Goal: Information Seeking & Learning: Learn about a topic

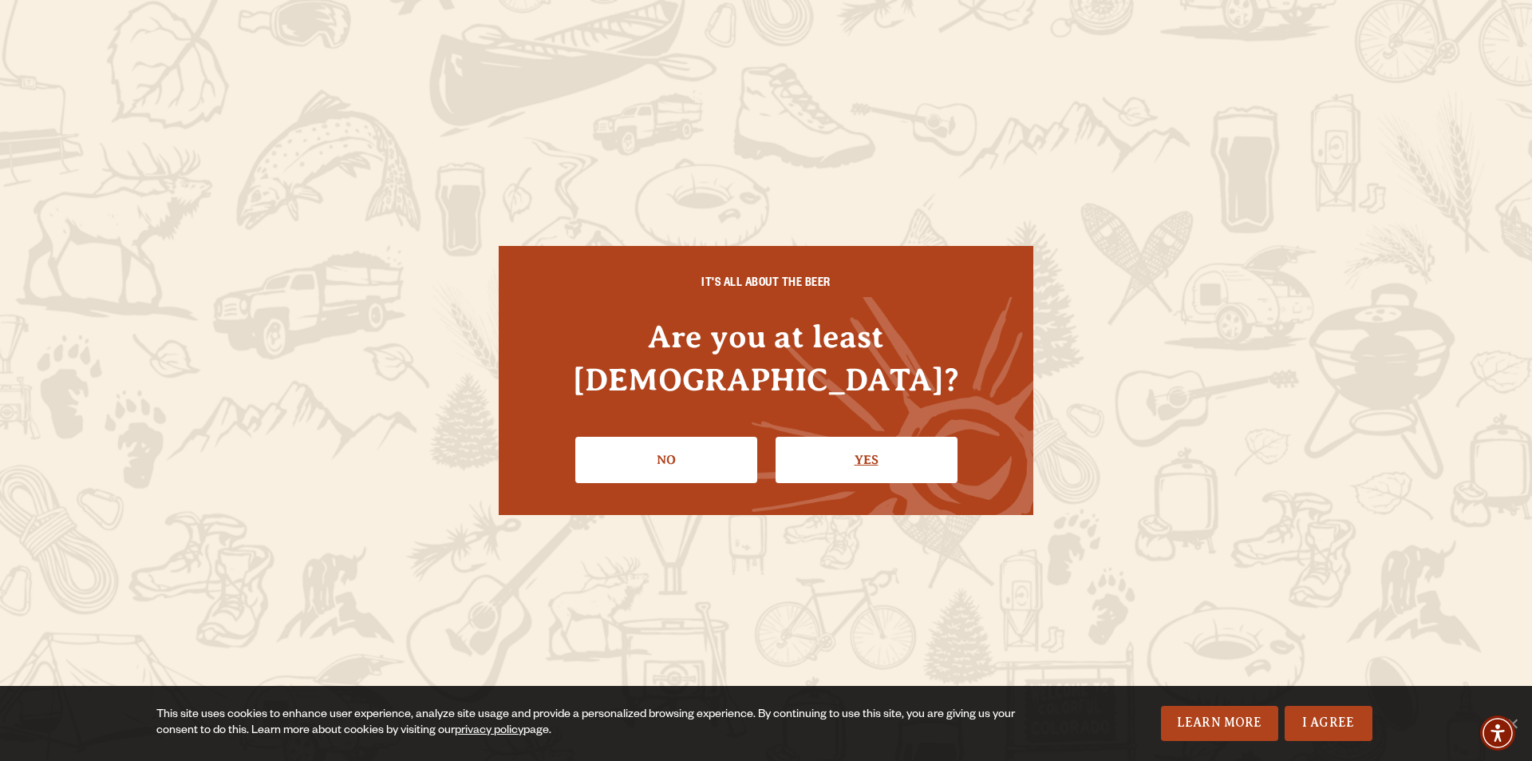
click at [884, 438] on link "Yes" at bounding box center [867, 460] width 182 height 46
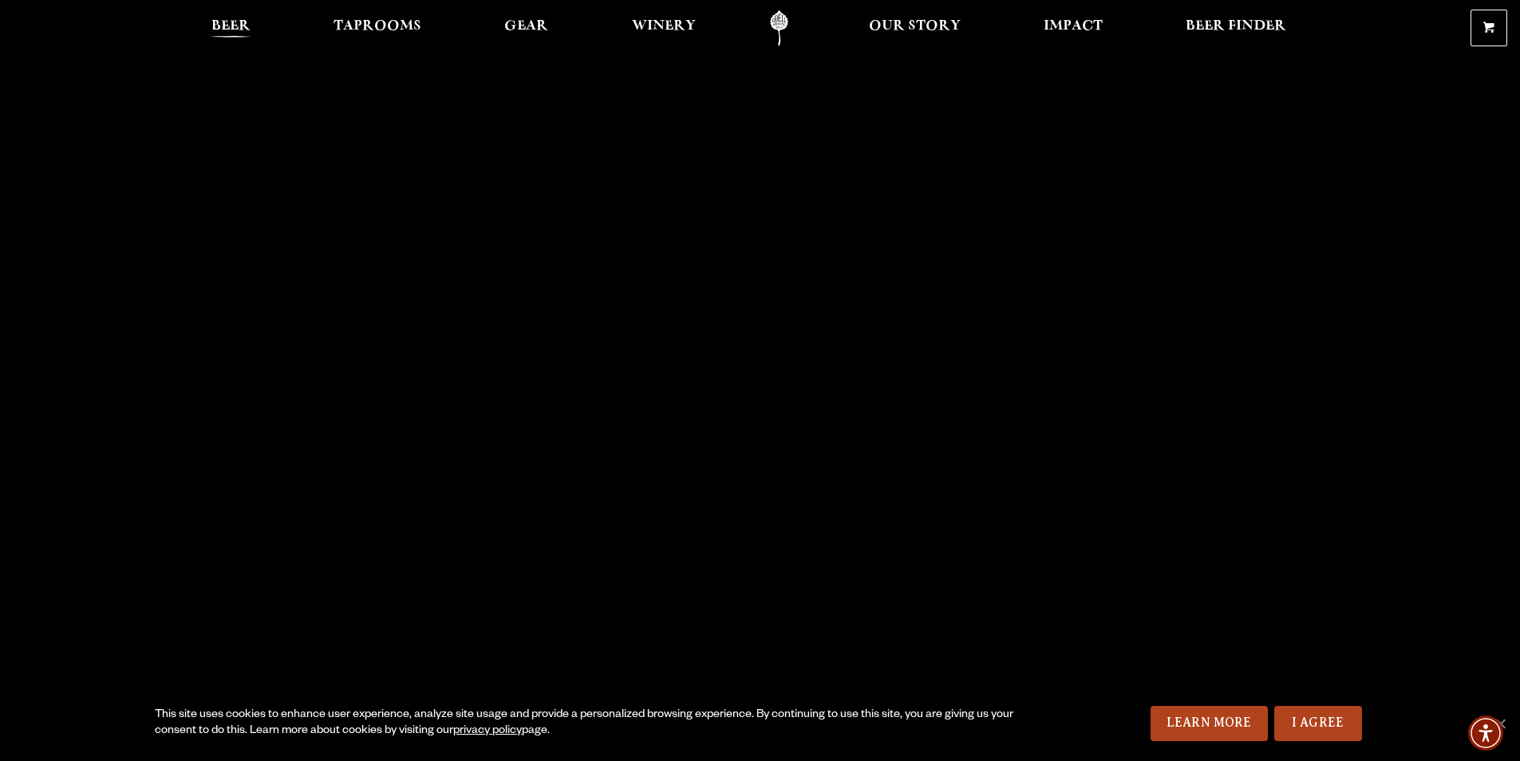
click at [235, 20] on span "Beer" at bounding box center [230, 26] width 39 height 13
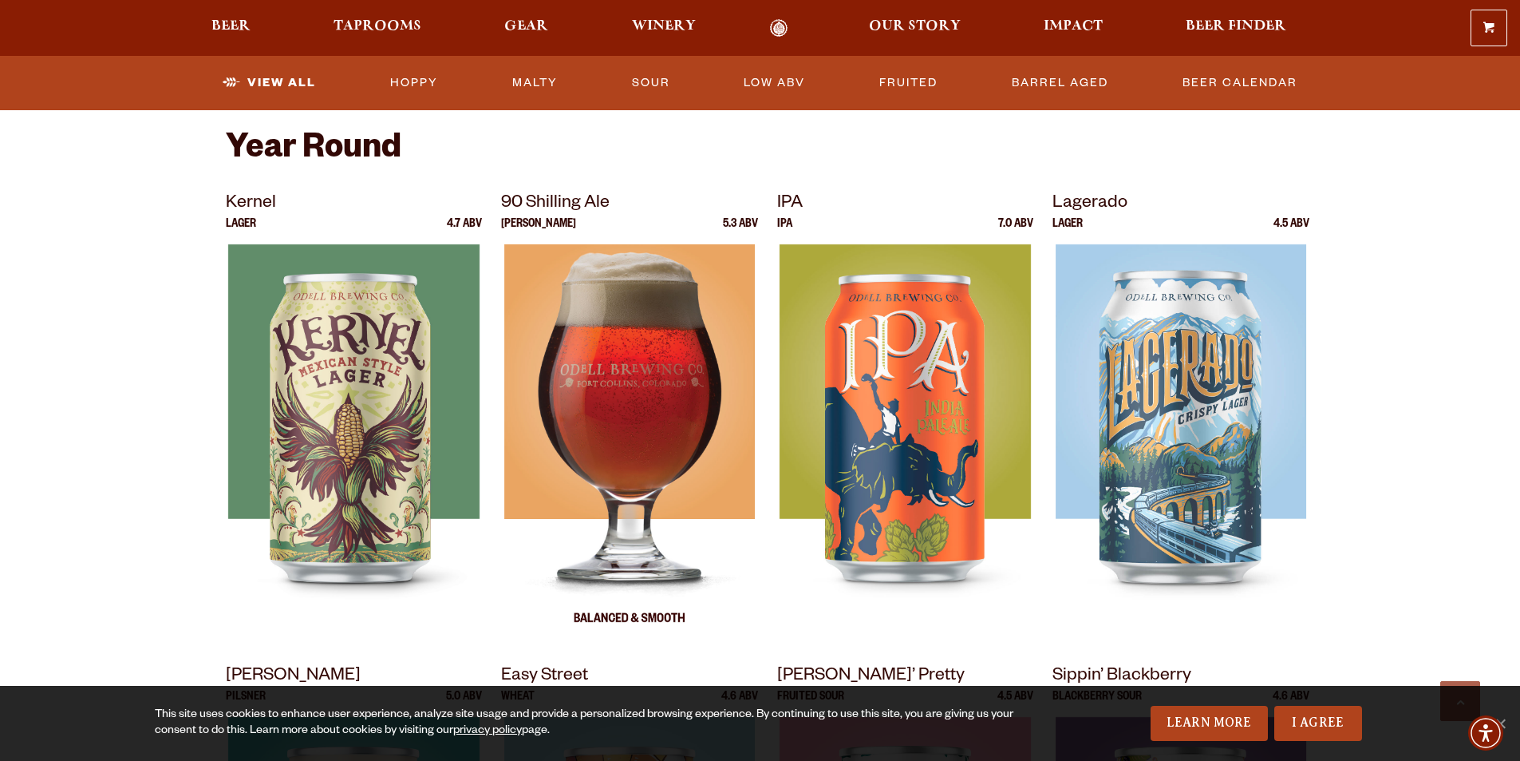
scroll to position [638, 0]
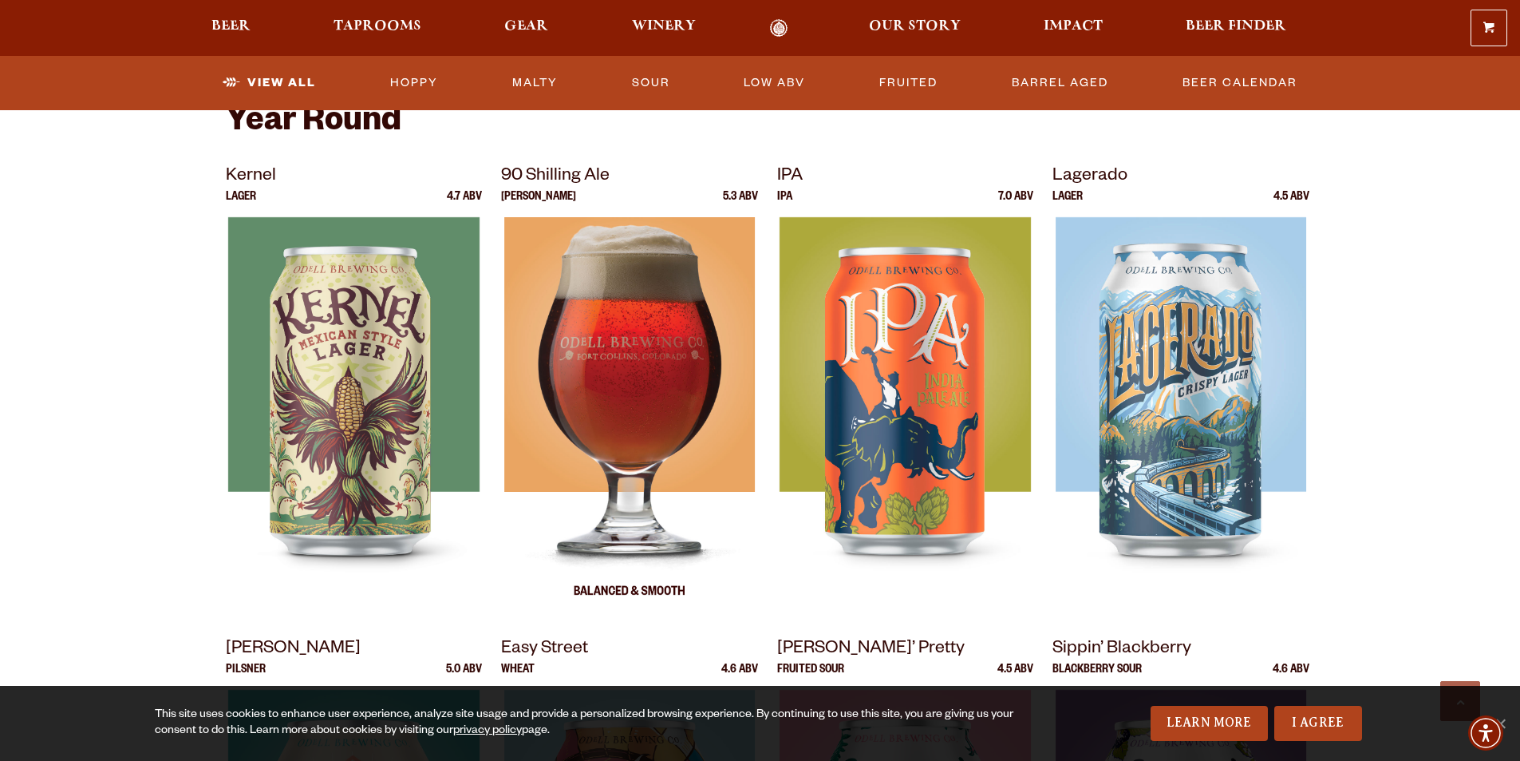
click at [729, 439] on div at bounding box center [629, 416] width 257 height 399
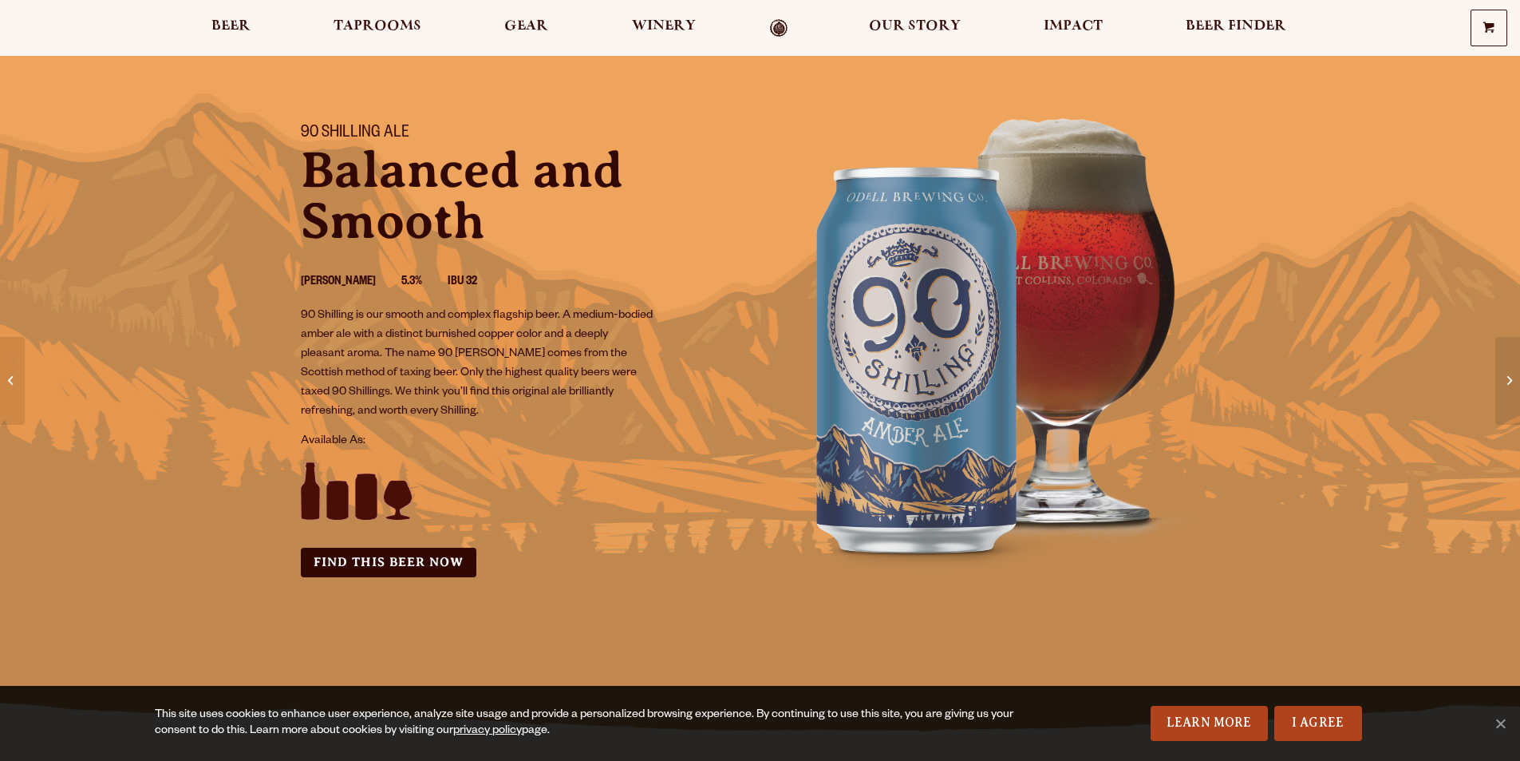
scroll to position [80, 0]
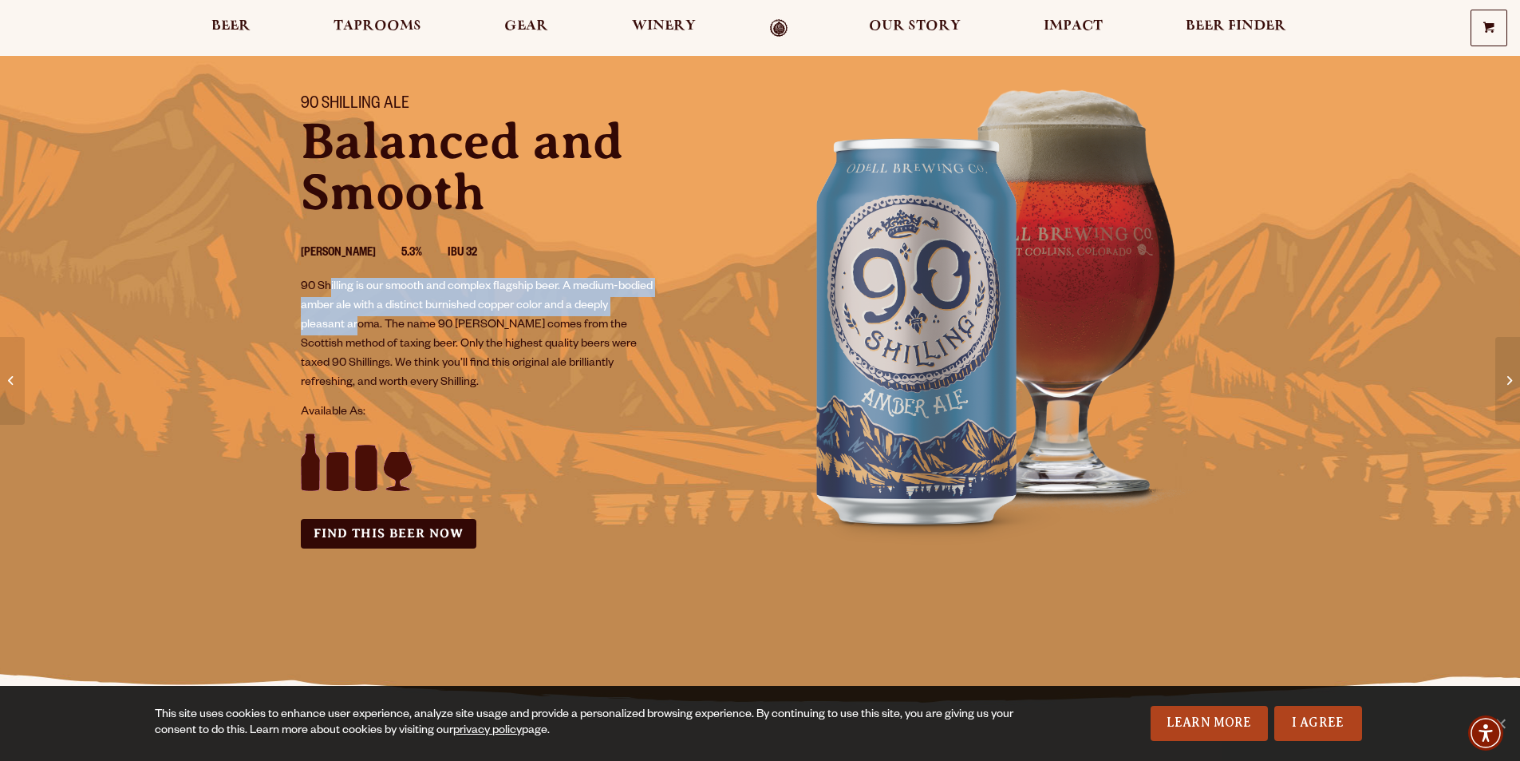
drag, startPoint x: 328, startPoint y: 288, endPoint x: 355, endPoint y: 318, distance: 40.1
click at [355, 318] on p "90 Shilling is our smooth and complex flagship beer. A medium-bodied amber ale …" at bounding box center [477, 335] width 353 height 115
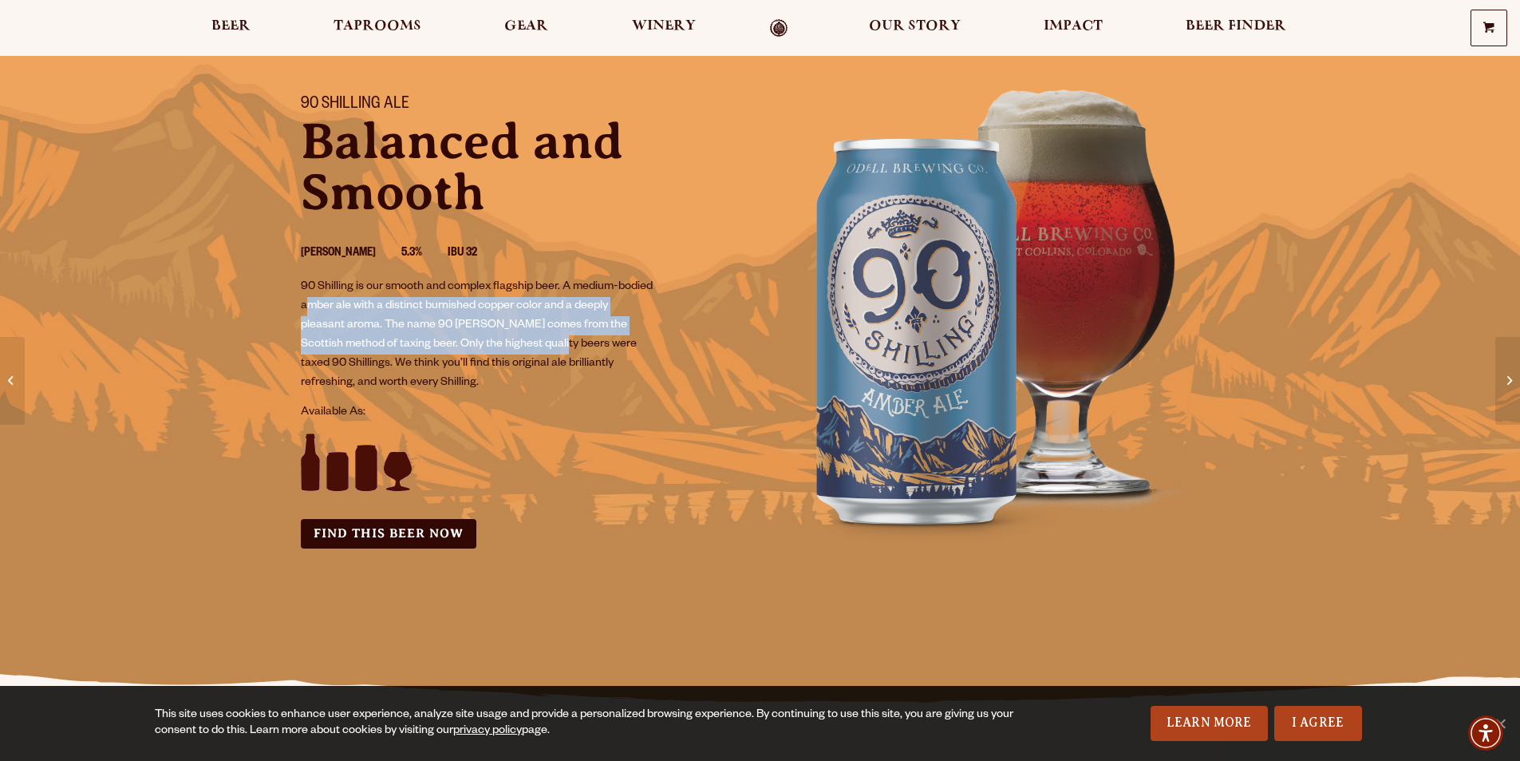
drag, startPoint x: 343, startPoint y: 305, endPoint x: 549, endPoint y: 338, distance: 208.6
click at [549, 338] on p "90 Shilling is our smooth and complex flagship beer. A medium-bodied amber ale …" at bounding box center [477, 335] width 353 height 115
click at [550, 339] on p "90 Shilling is our smooth and complex flagship beer. A medium-bodied amber ale …" at bounding box center [477, 335] width 353 height 115
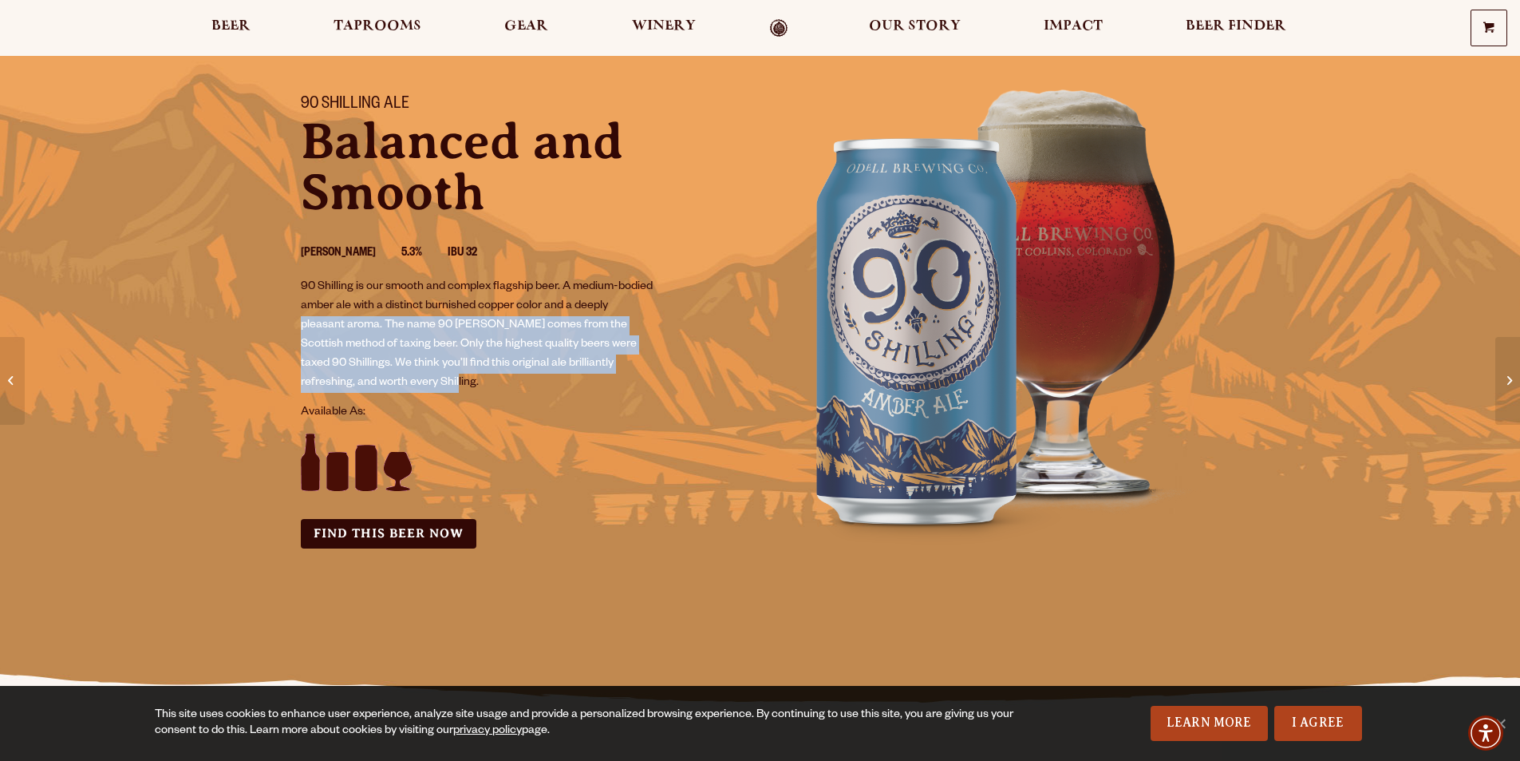
drag, startPoint x: 298, startPoint y: 321, endPoint x: 464, endPoint y: 379, distance: 175.9
click at [464, 379] on div "90 Shilling Ale Balanced and Smooth Amber Ale 5.3% IBU 32 90 Shilling is our sm…" at bounding box center [521, 322] width 479 height 492
click at [464, 371] on p "90 Shilling is our smooth and complex flagship beer. A medium-bodied amber ale …" at bounding box center [477, 335] width 353 height 115
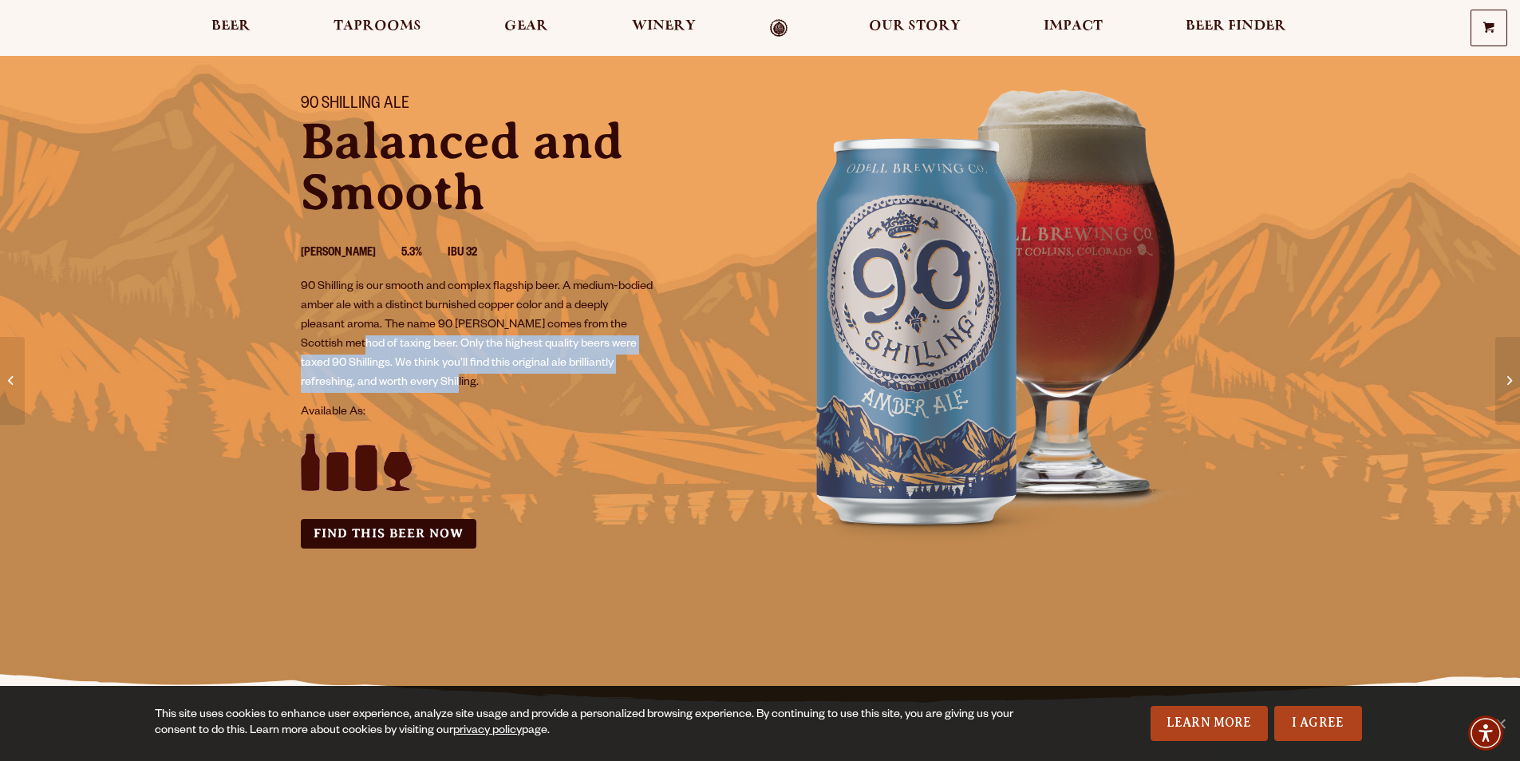
drag, startPoint x: 346, startPoint y: 338, endPoint x: 427, endPoint y: 380, distance: 91.7
click at [427, 380] on p "90 Shilling is our smooth and complex flagship beer. A medium-bodied amber ale …" at bounding box center [477, 335] width 353 height 115
click at [439, 381] on p "90 Shilling is our smooth and complex flagship beer. A medium-bodied amber ale …" at bounding box center [477, 335] width 353 height 115
drag, startPoint x: 295, startPoint y: 356, endPoint x: 427, endPoint y: 384, distance: 134.6
click at [427, 384] on div "90 Shilling Ale Balanced and Smooth Amber Ale 5.3% IBU 32 90 Shilling is our sm…" at bounding box center [521, 322] width 479 height 492
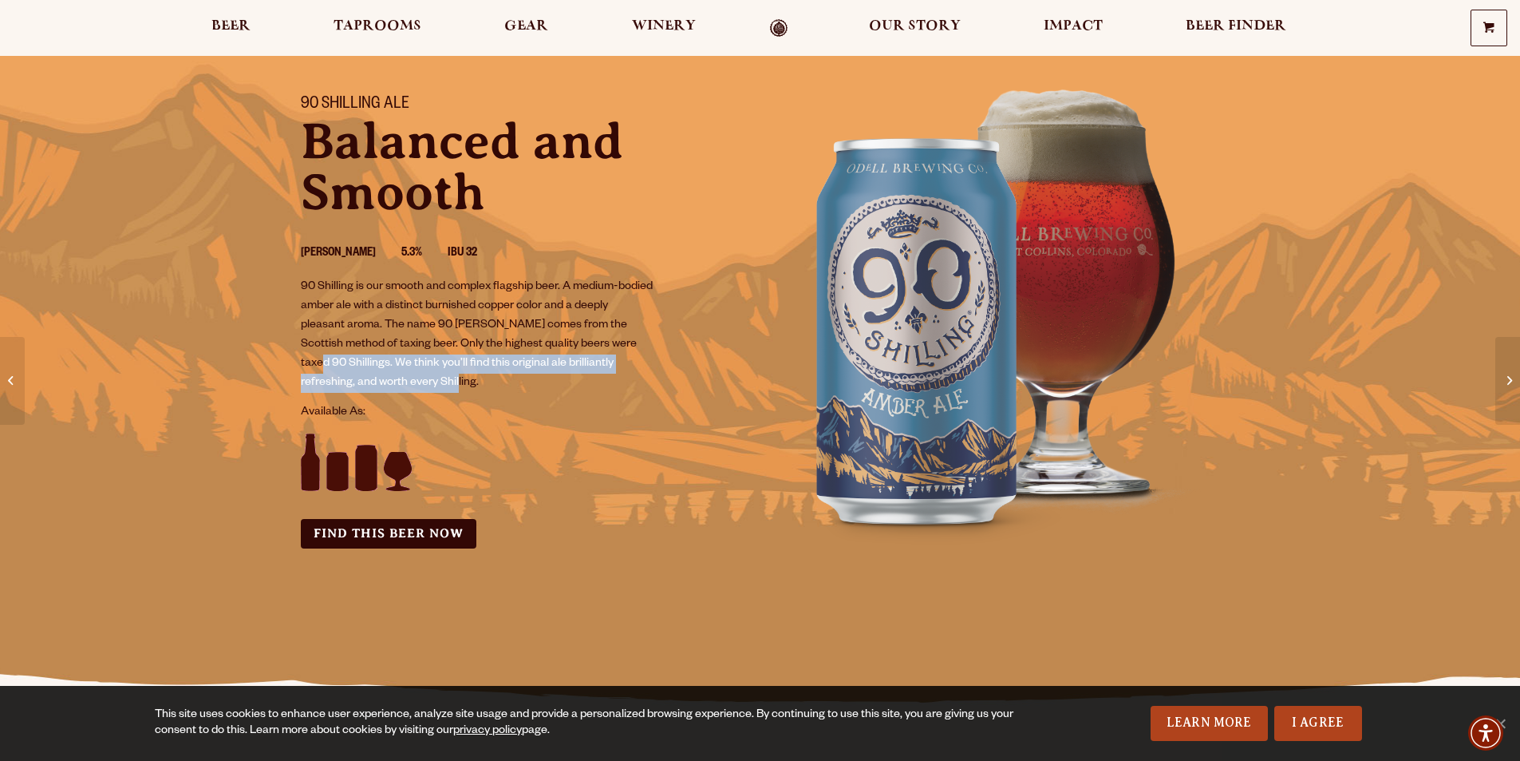
click at [427, 384] on p "90 Shilling is our smooth and complex flagship beer. A medium-bodied amber ale …" at bounding box center [477, 335] width 353 height 115
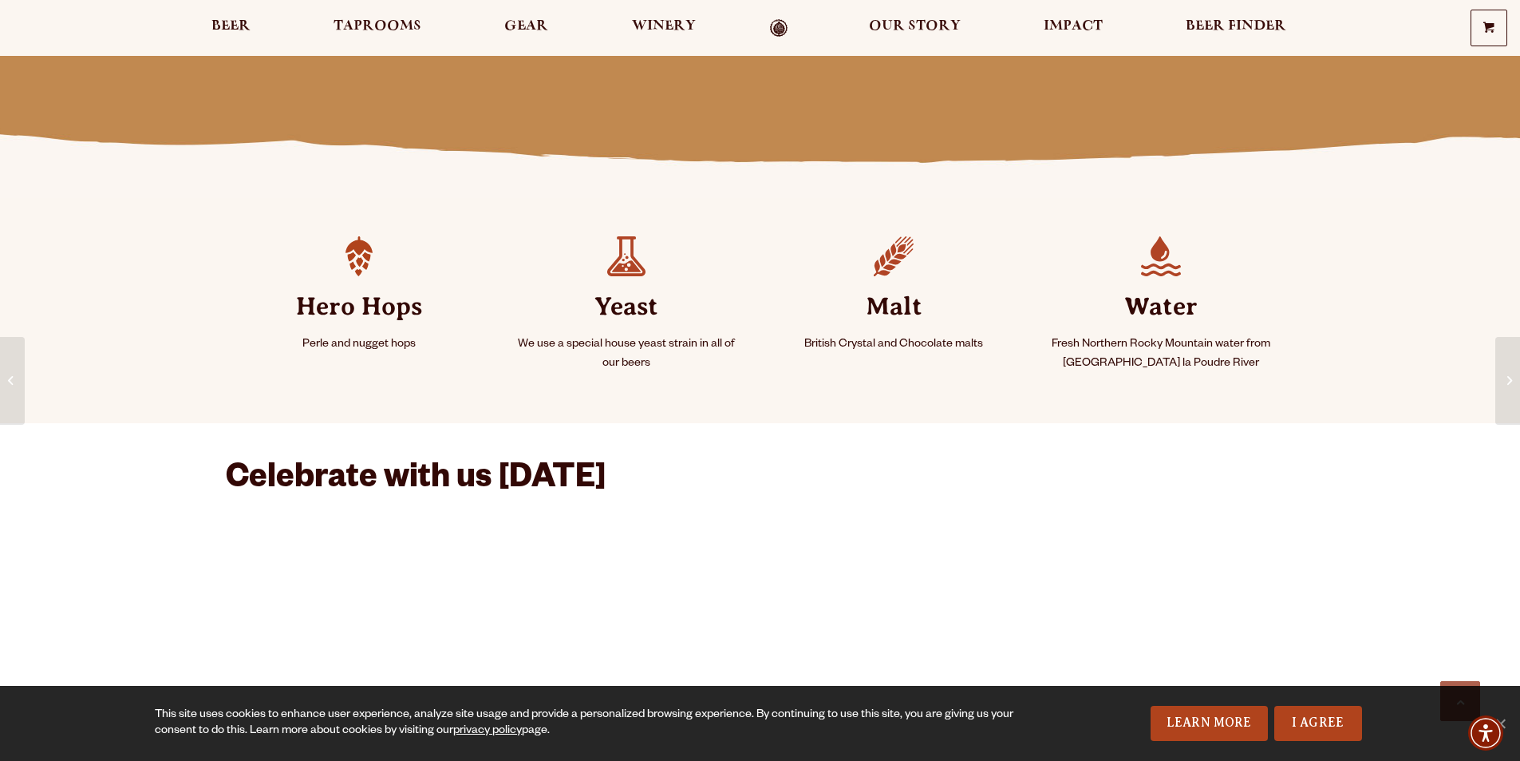
scroll to position [638, 0]
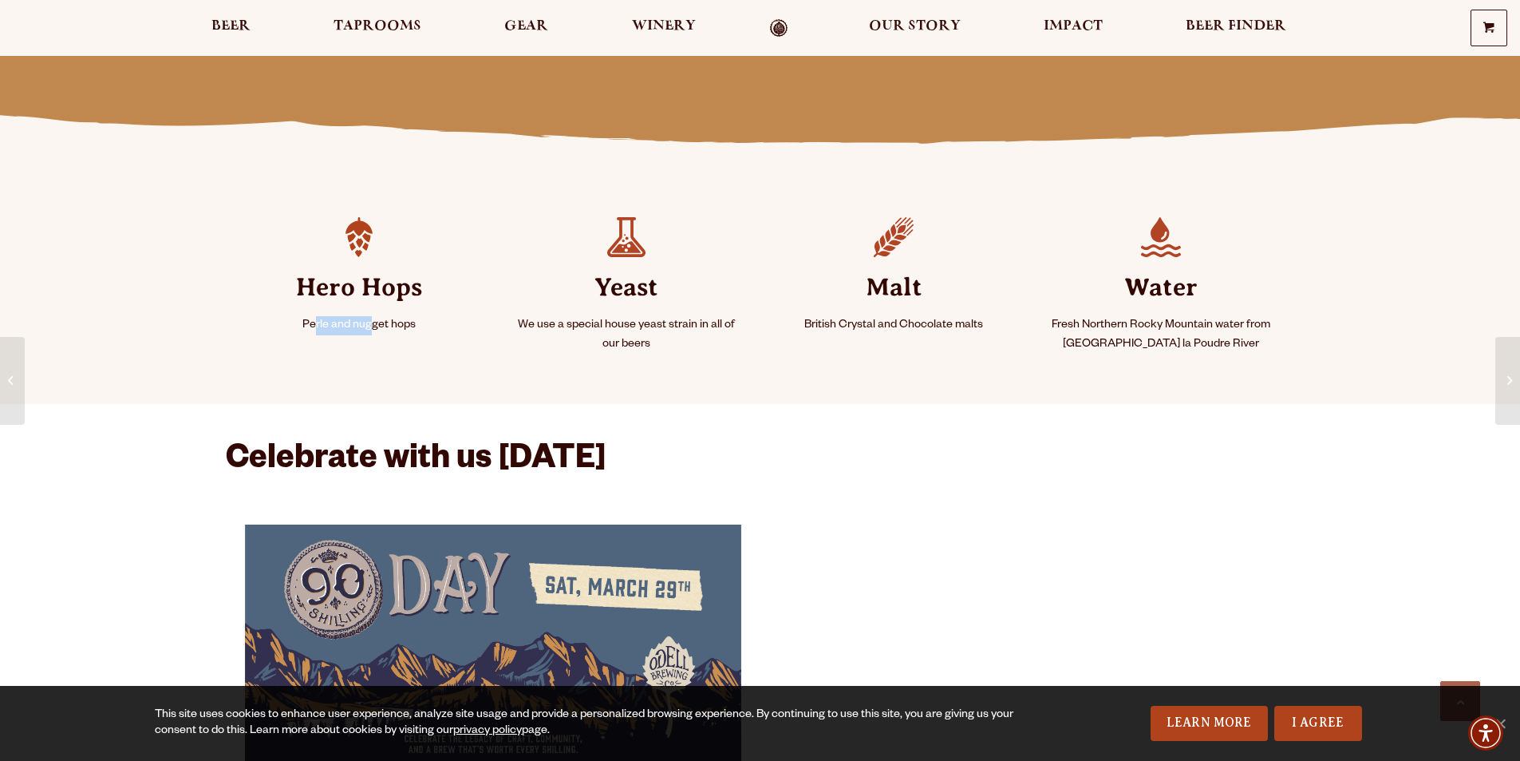
drag, startPoint x: 315, startPoint y: 329, endPoint x: 369, endPoint y: 328, distance: 53.5
click at [369, 328] on p "Perle and nugget hops" at bounding box center [359, 325] width 229 height 19
click at [389, 342] on li "Hero Hops Perle and nugget hops" at bounding box center [359, 291] width 267 height 187
drag, startPoint x: 796, startPoint y: 329, endPoint x: 906, endPoint y: 333, distance: 109.4
click at [906, 333] on p "British Crystal and Chocolate malts" at bounding box center [894, 325] width 229 height 19
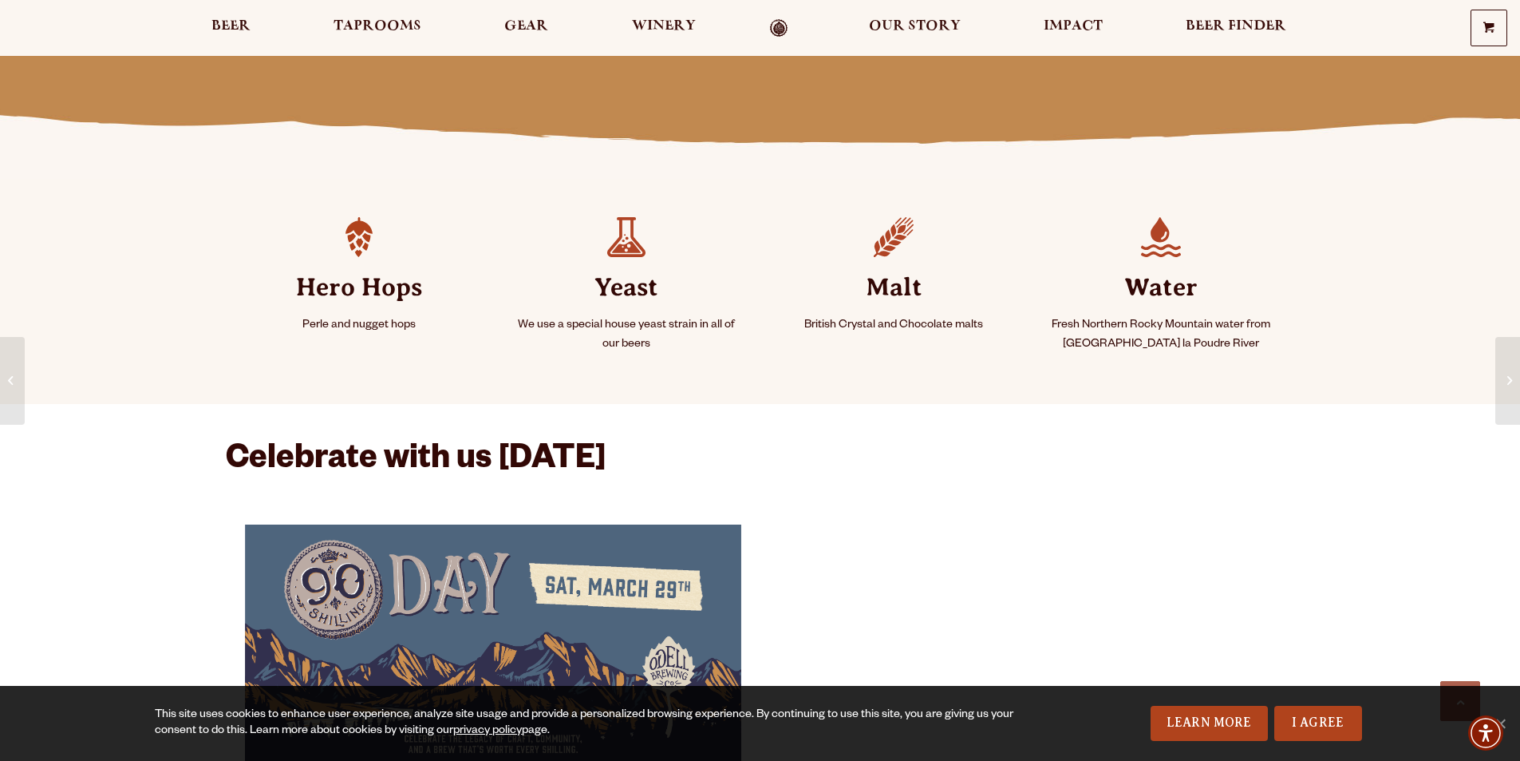
click at [931, 346] on li "Malt British Crystal and Chocolate malts" at bounding box center [894, 291] width 267 height 187
drag, startPoint x: 804, startPoint y: 325, endPoint x: 950, endPoint y: 331, distance: 147.0
click at [948, 331] on p "British Crystal and Chocolate malts" at bounding box center [894, 325] width 229 height 19
click at [954, 332] on p "British Crystal and Chocolate malts" at bounding box center [894, 325] width 229 height 19
drag, startPoint x: 1051, startPoint y: 320, endPoint x: 1219, endPoint y: 346, distance: 170.3
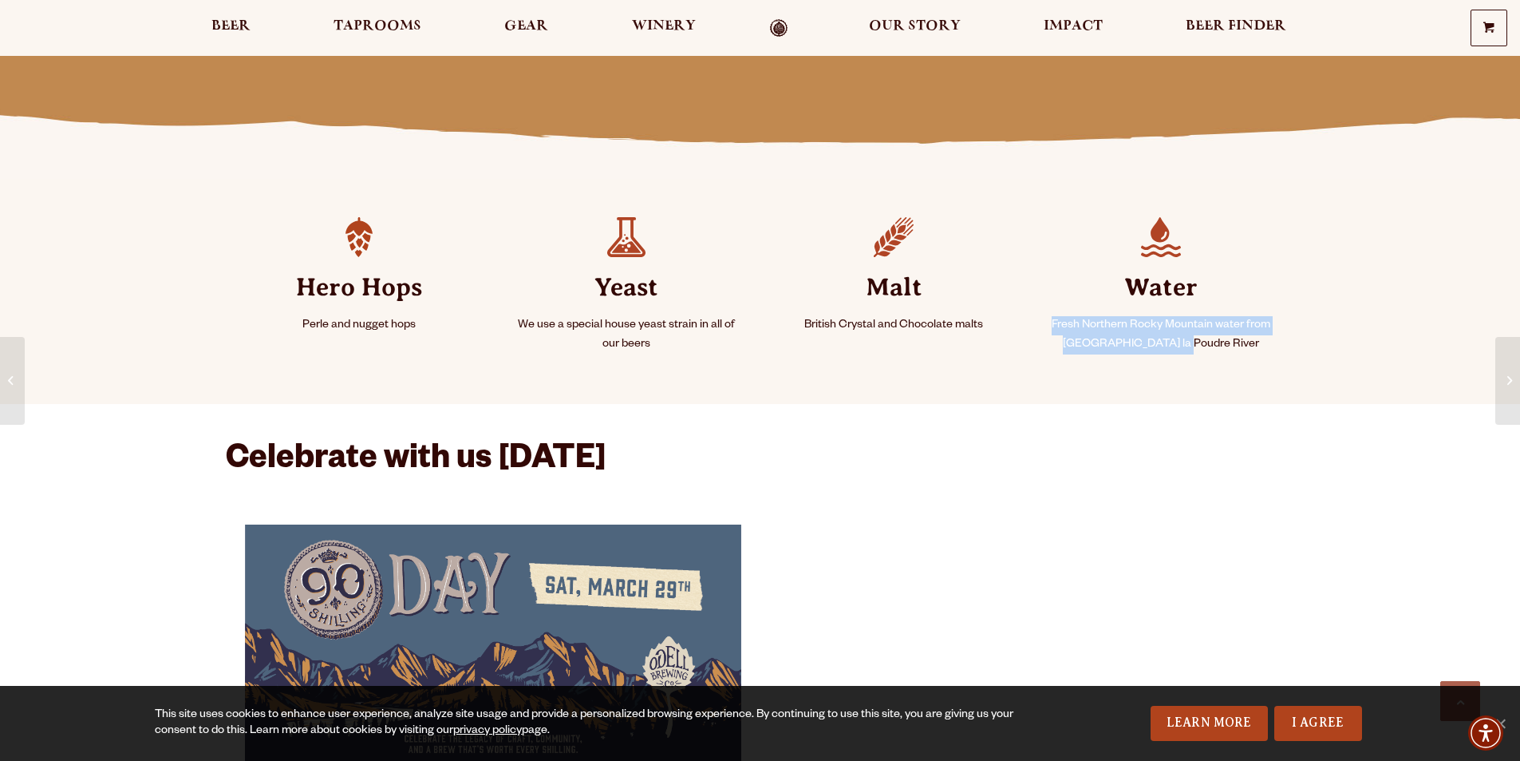
click at [1216, 342] on p "Fresh Northern Rocky Mountain water from Cache la Poudre River" at bounding box center [1161, 335] width 229 height 38
click at [1220, 347] on p "Fresh Northern Rocky Mountain water from Cache la Poudre River" at bounding box center [1161, 335] width 229 height 38
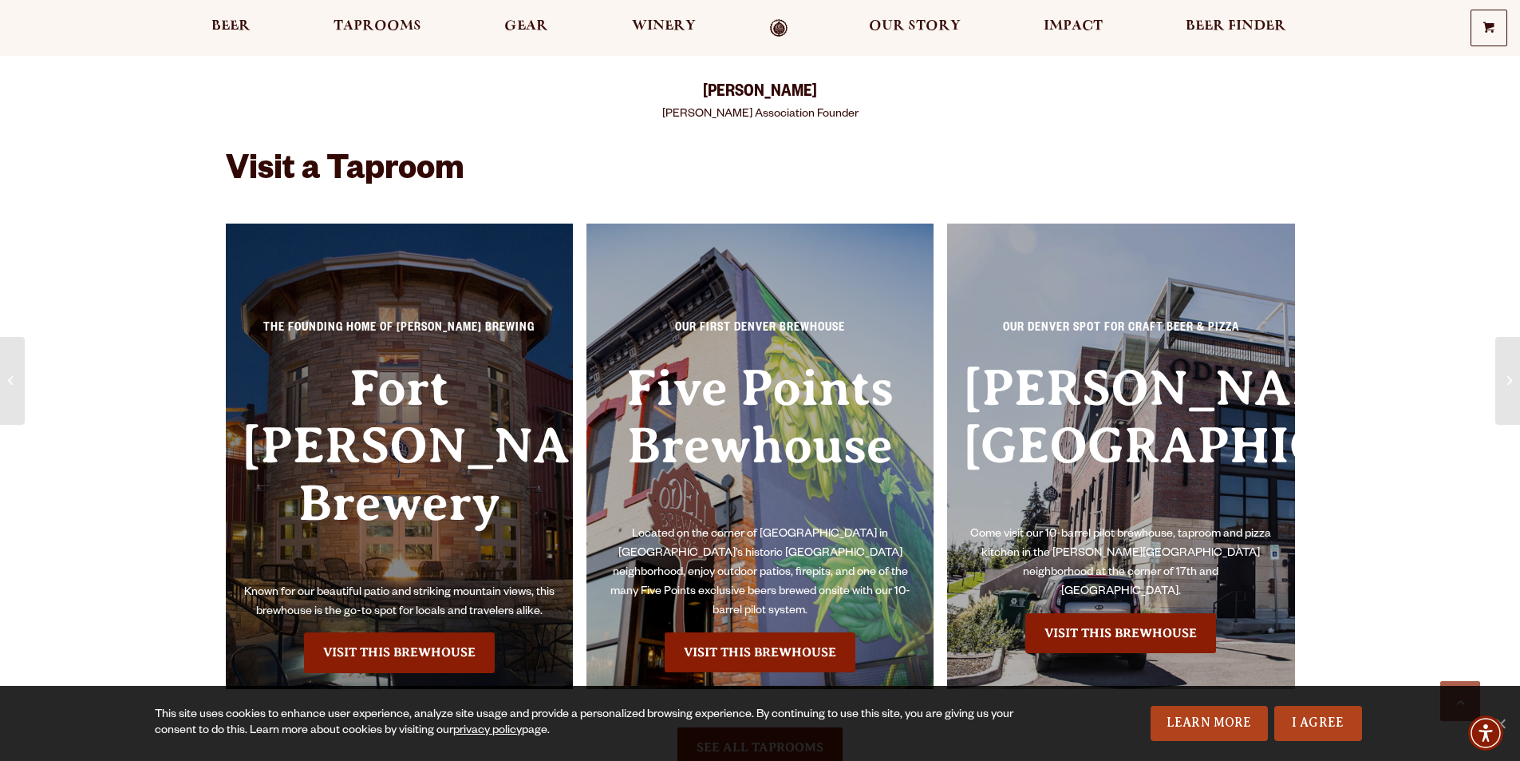
scroll to position [2075, 0]
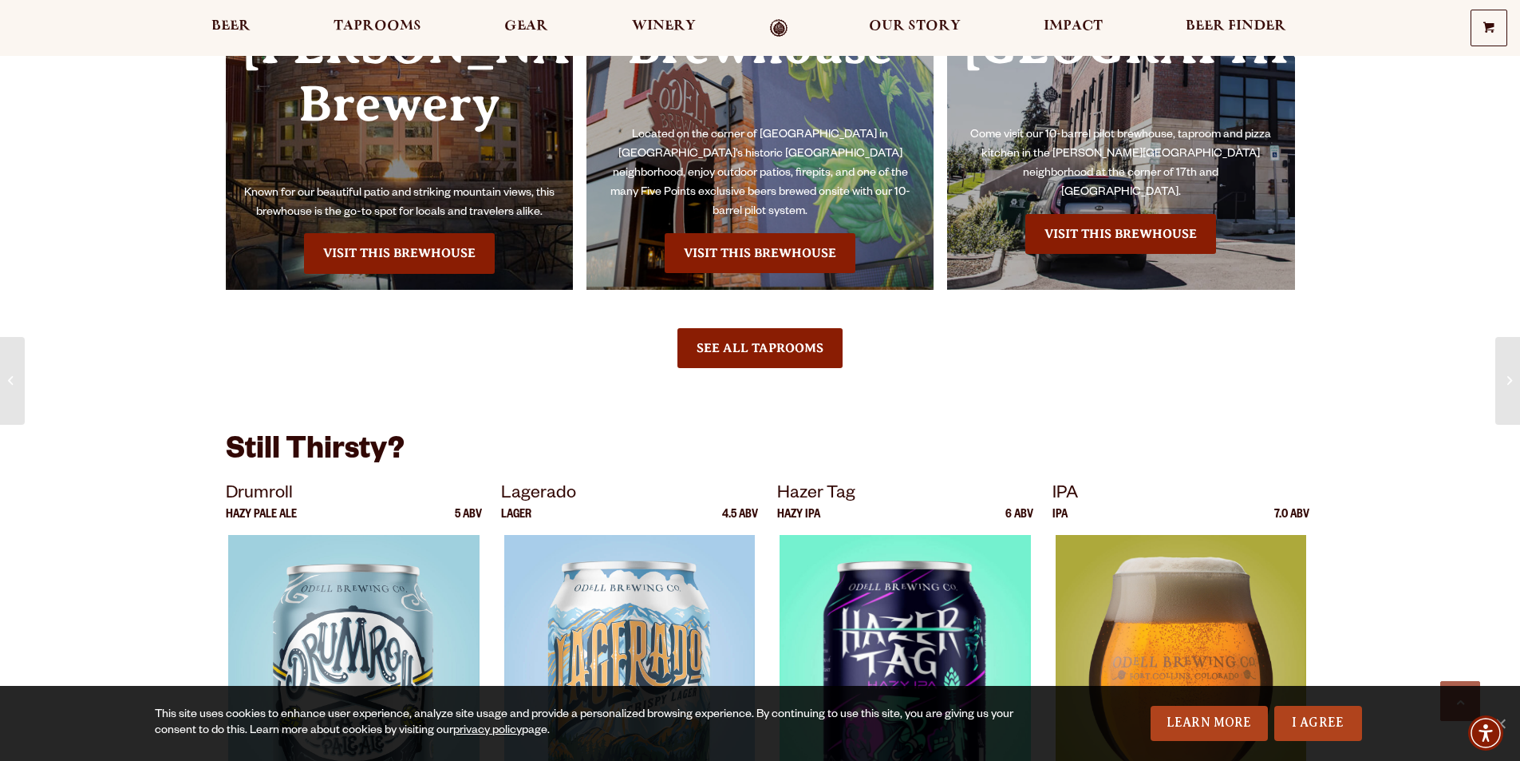
click at [1141, 535] on img at bounding box center [1181, 734] width 251 height 399
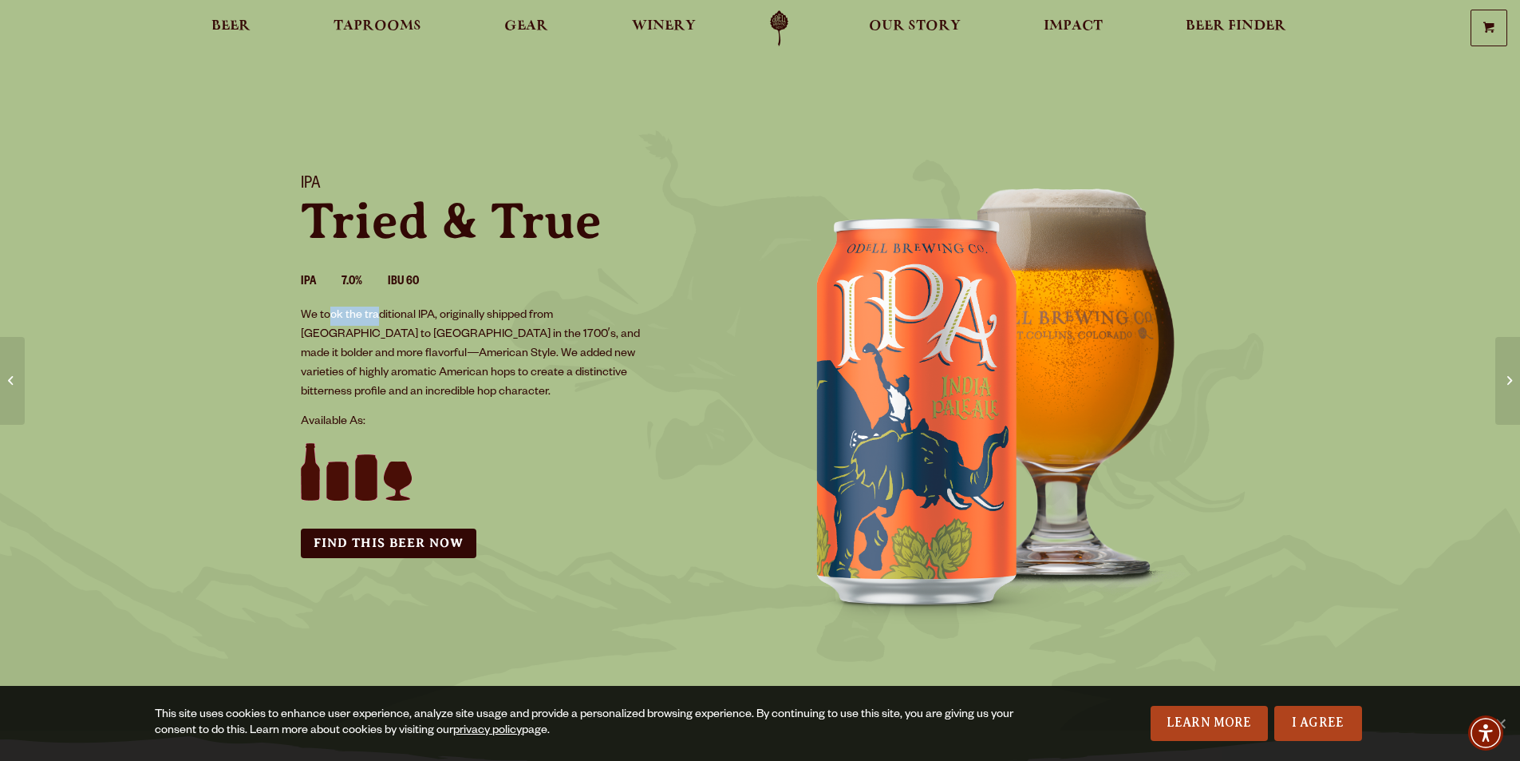
drag, startPoint x: 326, startPoint y: 310, endPoint x: 397, endPoint y: 332, distance: 74.5
click at [389, 325] on p "We took the traditional IPA, originally shipped from [GEOGRAPHIC_DATA] to [GEOG…" at bounding box center [477, 354] width 353 height 96
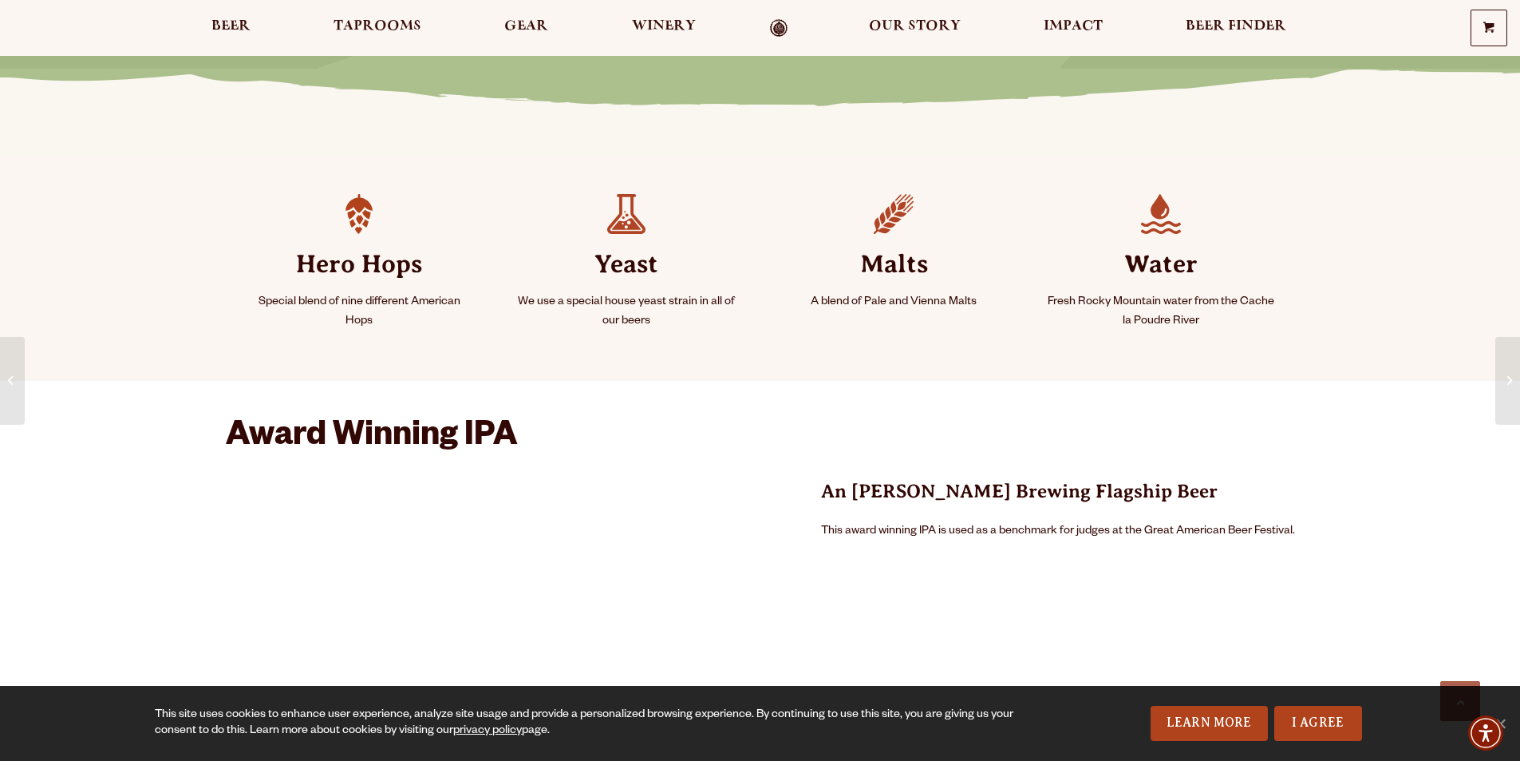
scroll to position [718, 0]
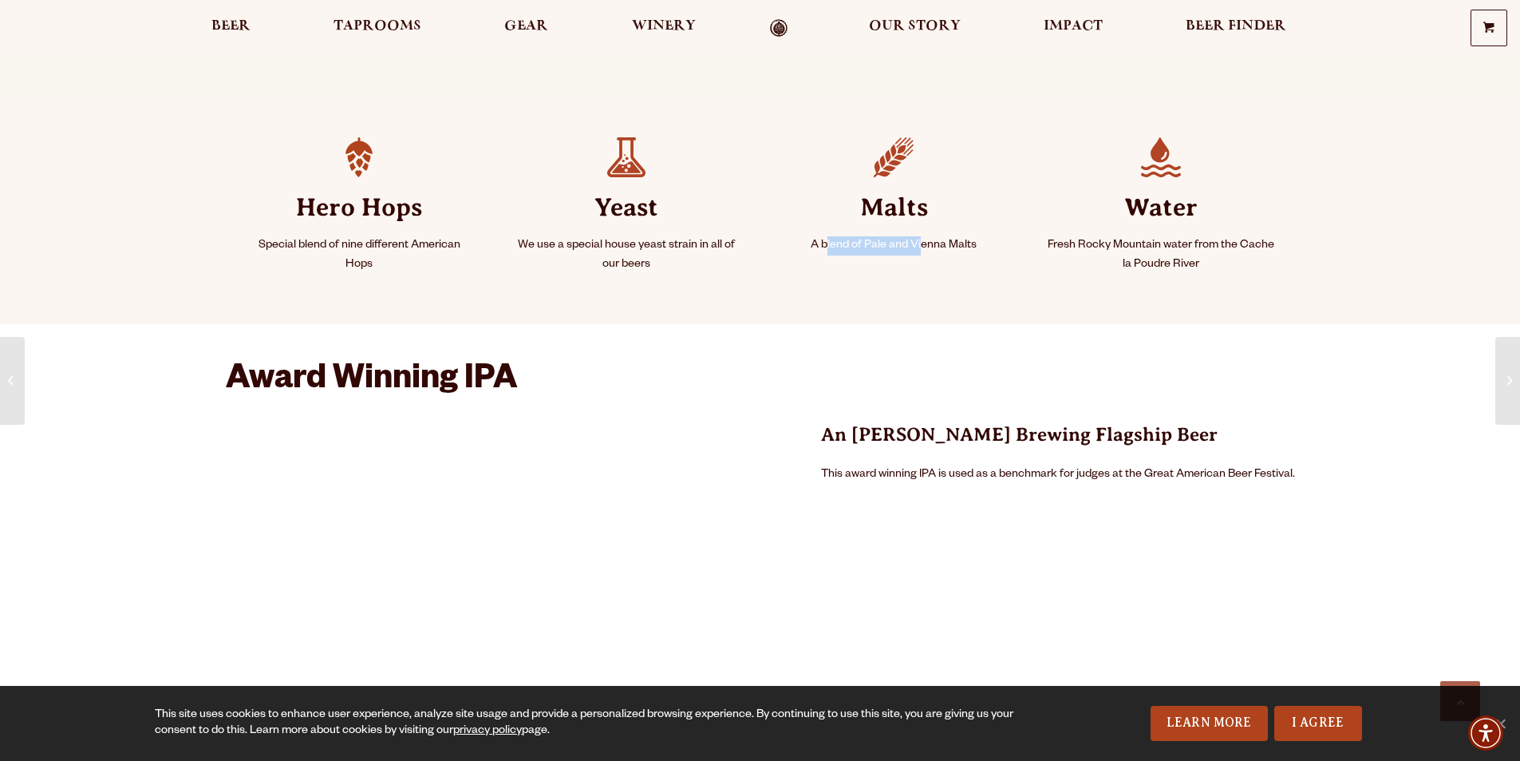
drag, startPoint x: 828, startPoint y: 245, endPoint x: 942, endPoint y: 245, distance: 113.3
click at [940, 245] on p "A blend of Pale and Vienna Malts" at bounding box center [894, 245] width 229 height 19
click at [952, 252] on p "A blend of Pale and Vienna Malts" at bounding box center [894, 245] width 229 height 19
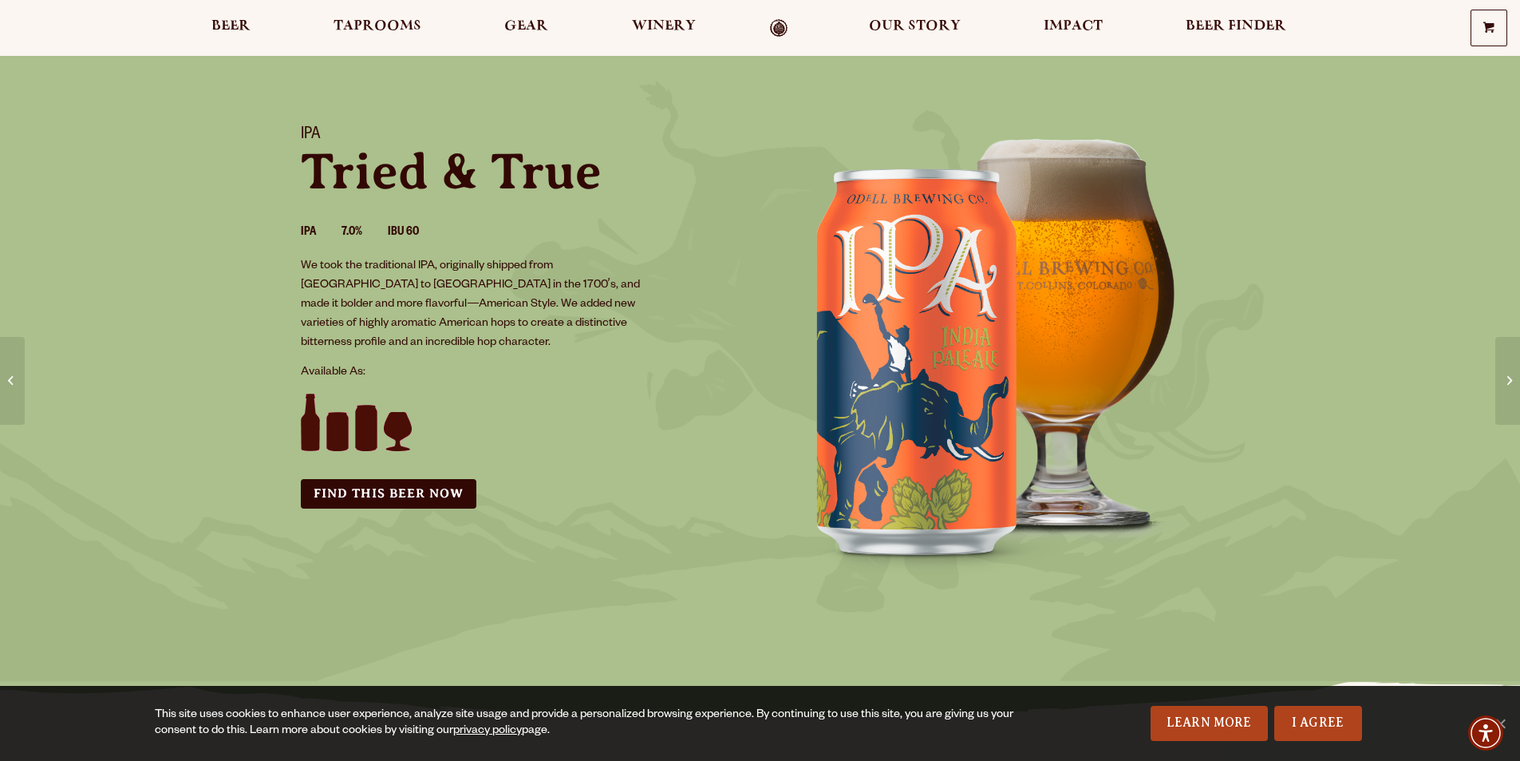
scroll to position [0, 0]
